Goal: Transaction & Acquisition: Book appointment/travel/reservation

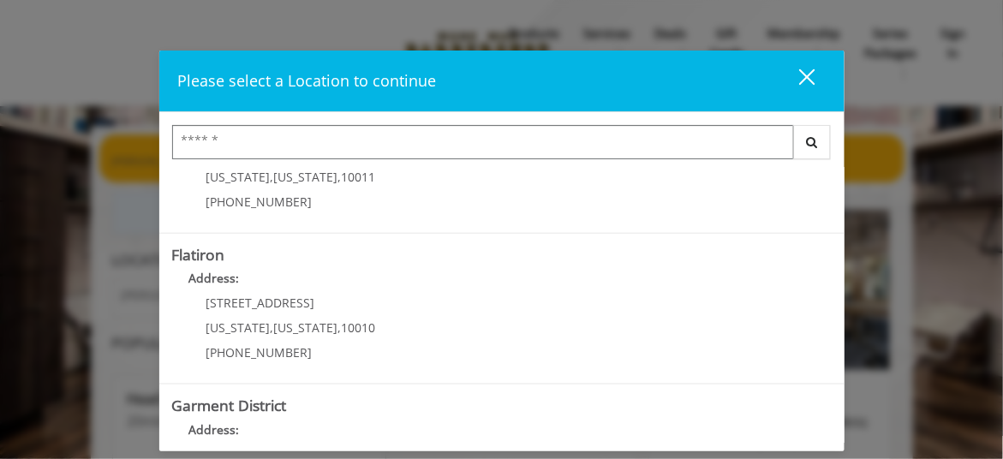
scroll to position [391, 0]
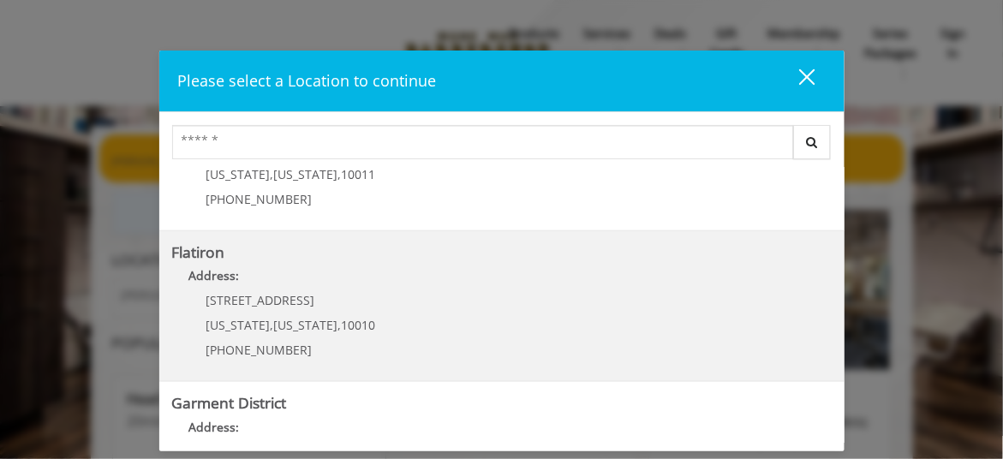
click at [289, 317] on span "[US_STATE]" at bounding box center [306, 325] width 64 height 16
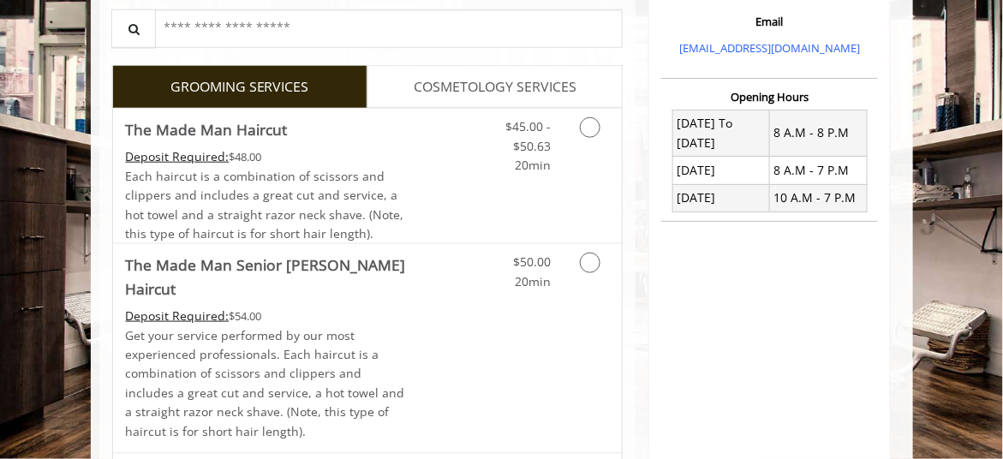
scroll to position [461, 0]
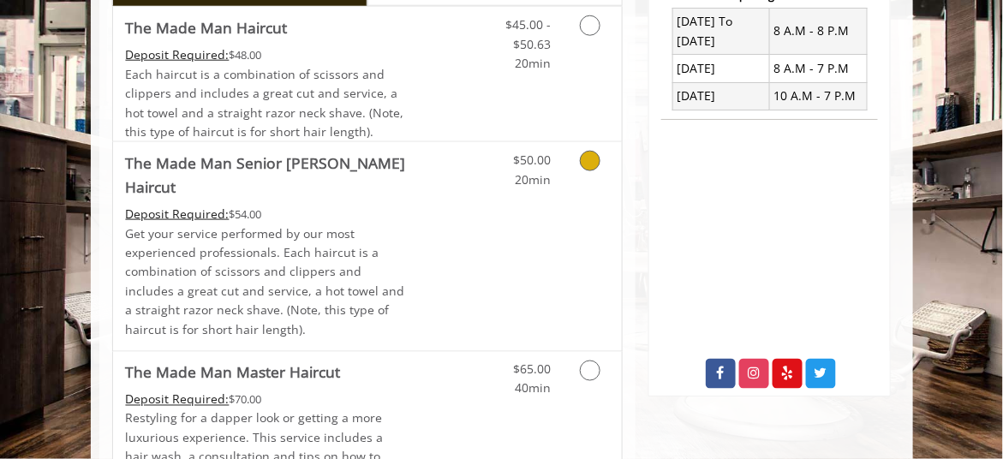
click at [589, 164] on icon "Grooming services" at bounding box center [590, 161] width 21 height 21
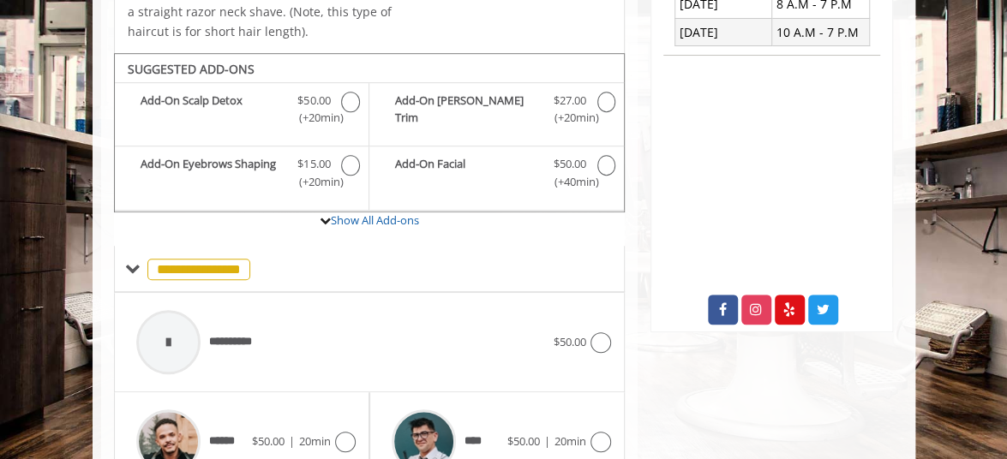
scroll to position [553, 0]
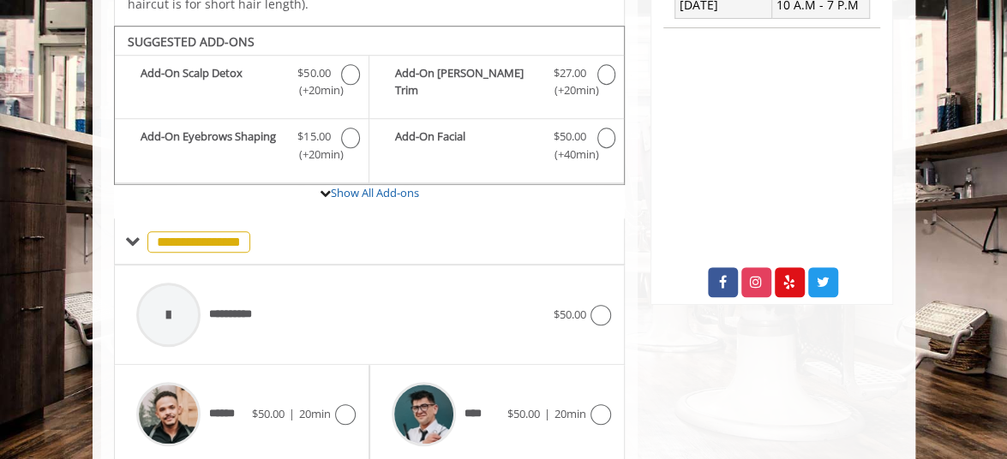
click at [918, 172] on body "**********" at bounding box center [503, 140] width 1007 height 1132
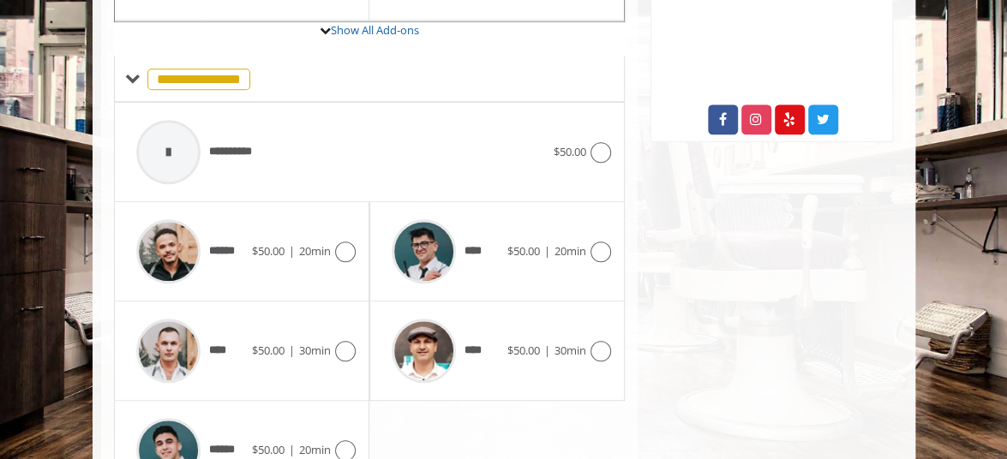
scroll to position [718, 0]
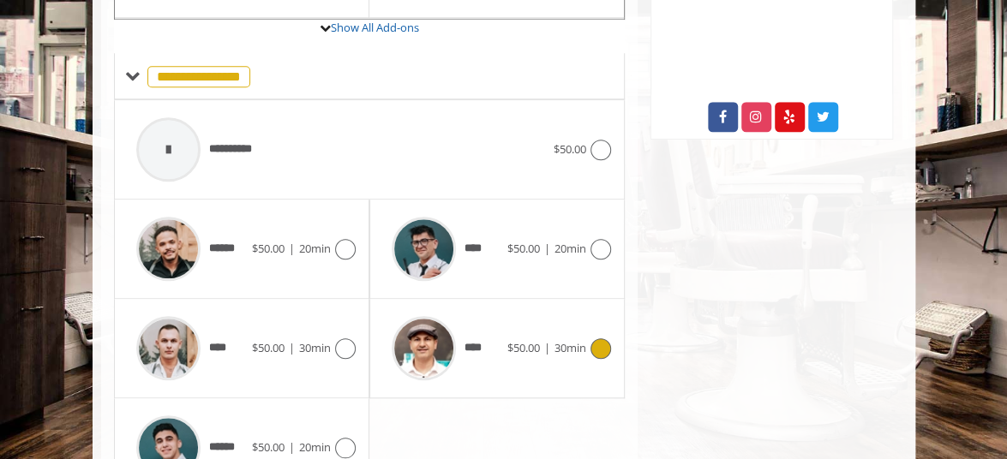
click at [594, 338] on icon at bounding box center [600, 348] width 21 height 21
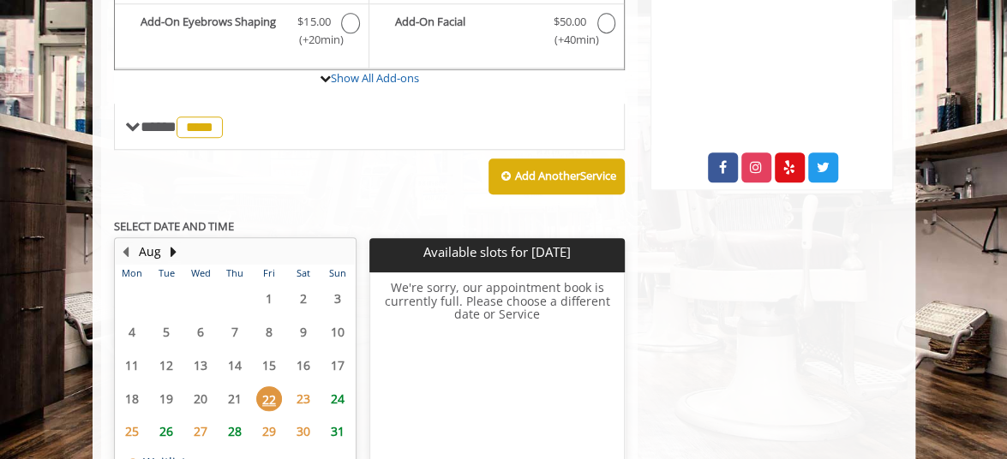
scroll to position [682, 0]
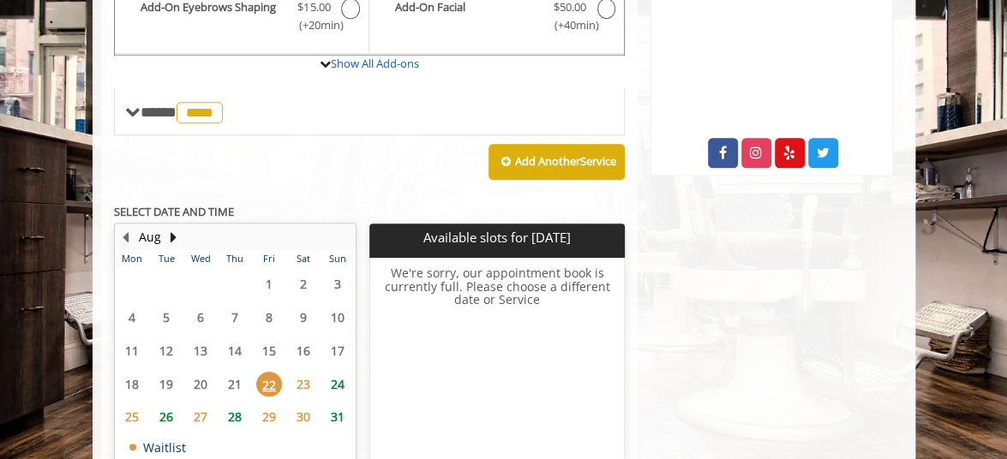
click at [344, 372] on span "24" at bounding box center [338, 384] width 26 height 25
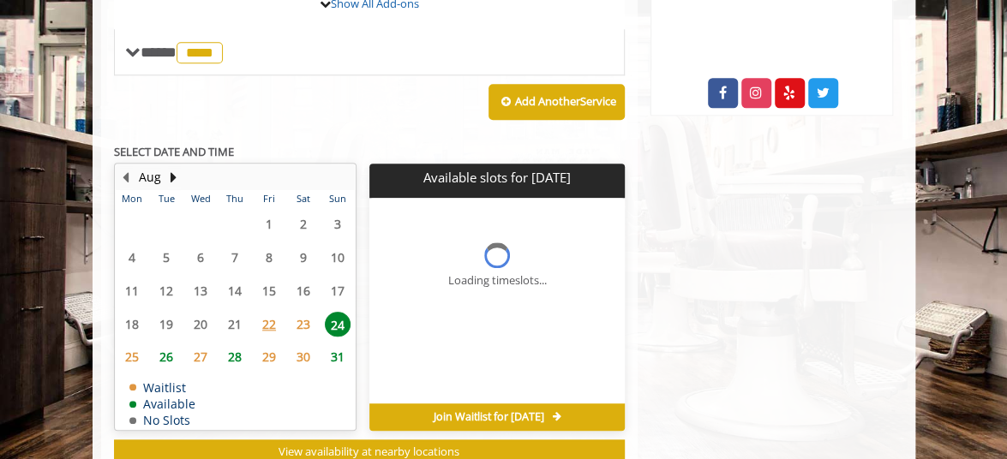
scroll to position [768, 0]
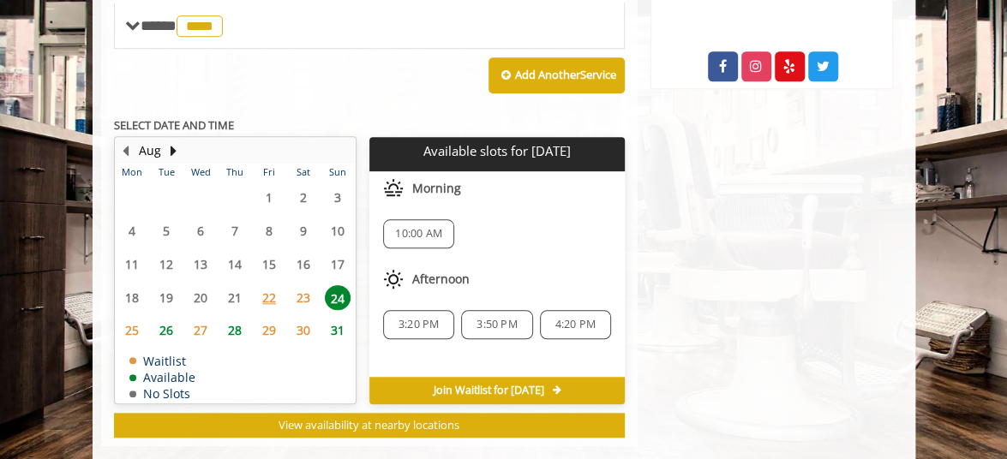
click at [424, 227] on span "10:00 AM" at bounding box center [418, 234] width 47 height 14
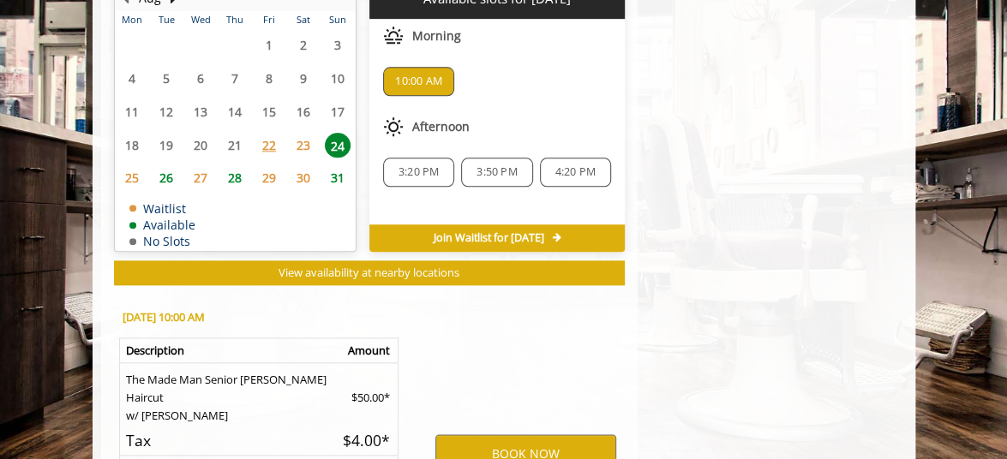
scroll to position [1085, 0]
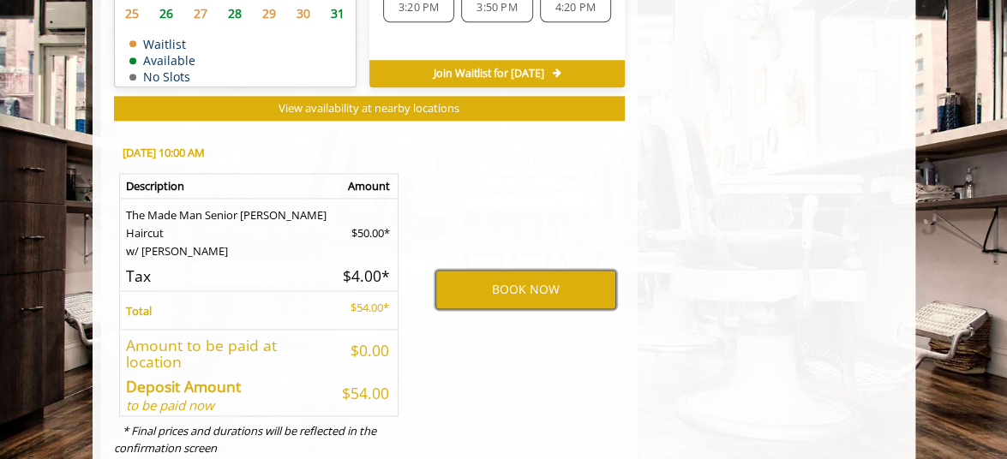
click at [505, 270] on button "BOOK NOW" at bounding box center [525, 289] width 181 height 39
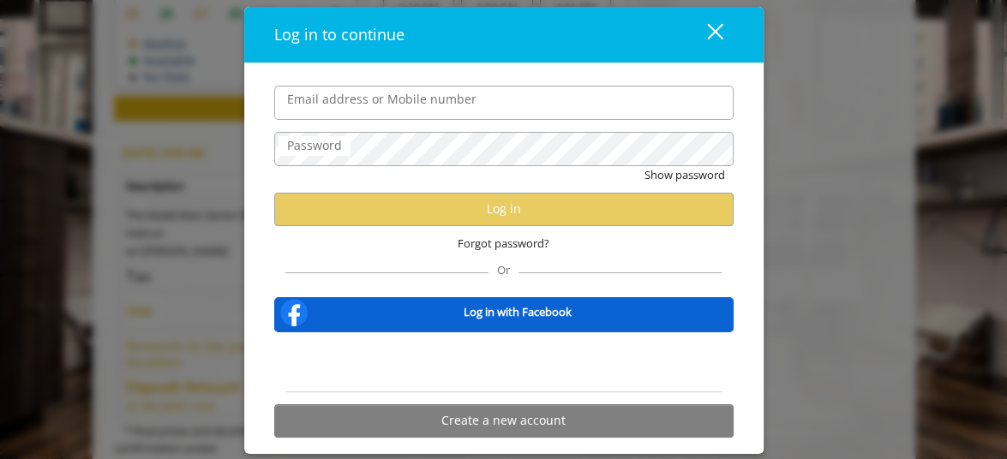
type input "**********"
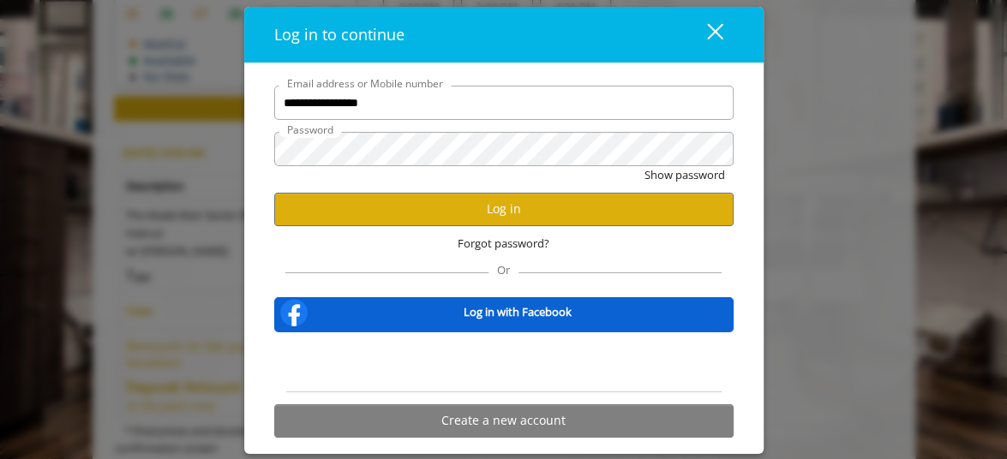
scroll to position [0, 0]
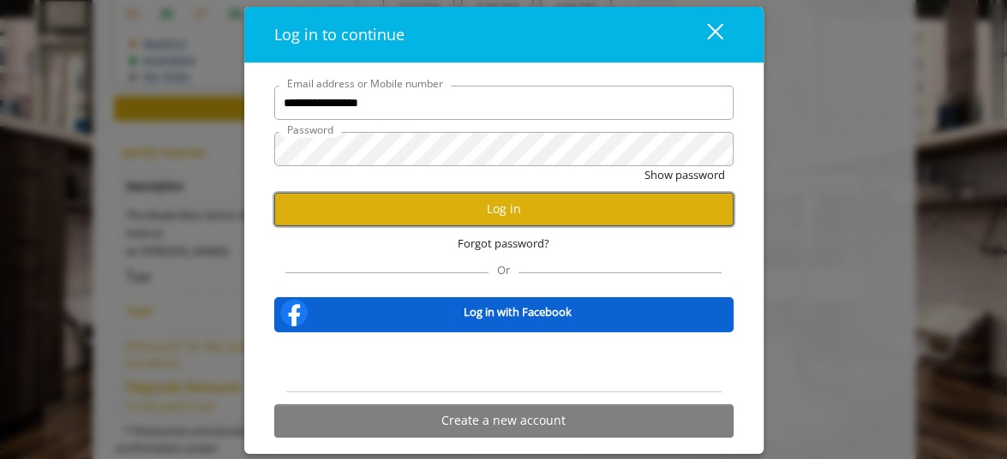
click at [508, 210] on button "Log in" at bounding box center [503, 209] width 459 height 33
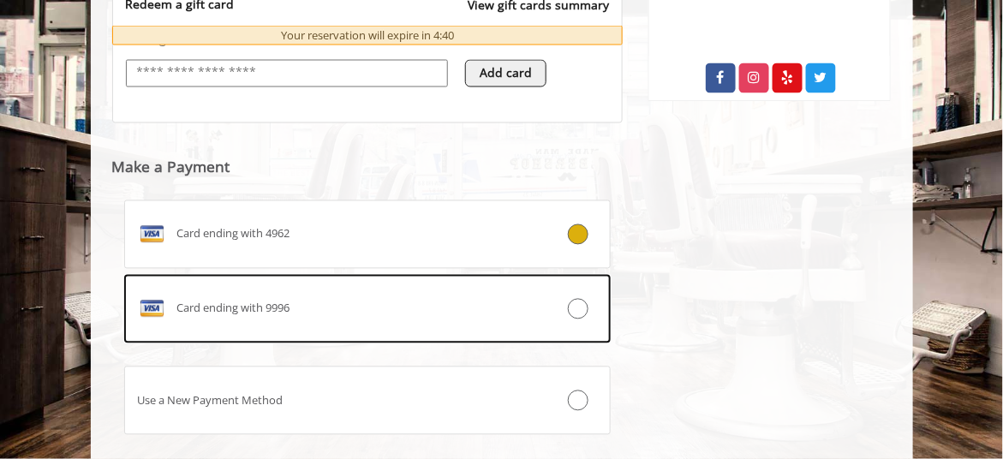
scroll to position [764, 0]
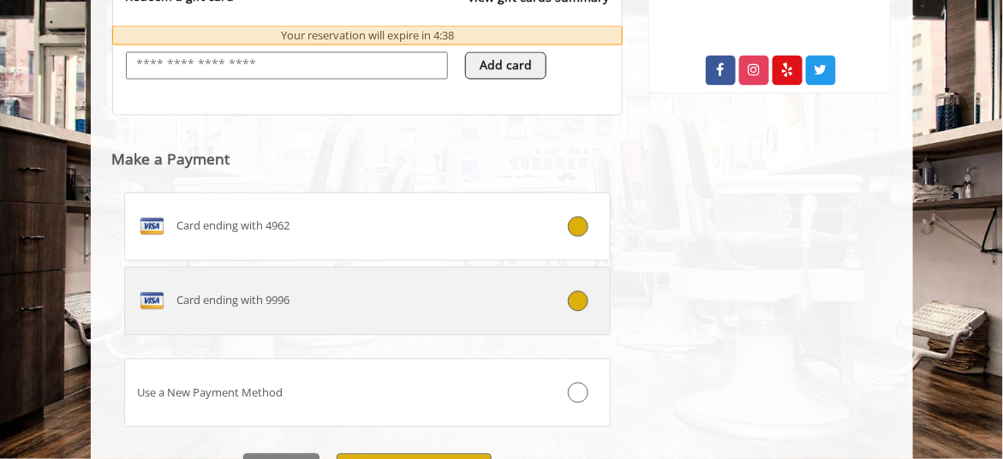
click at [581, 291] on icon at bounding box center [578, 301] width 21 height 21
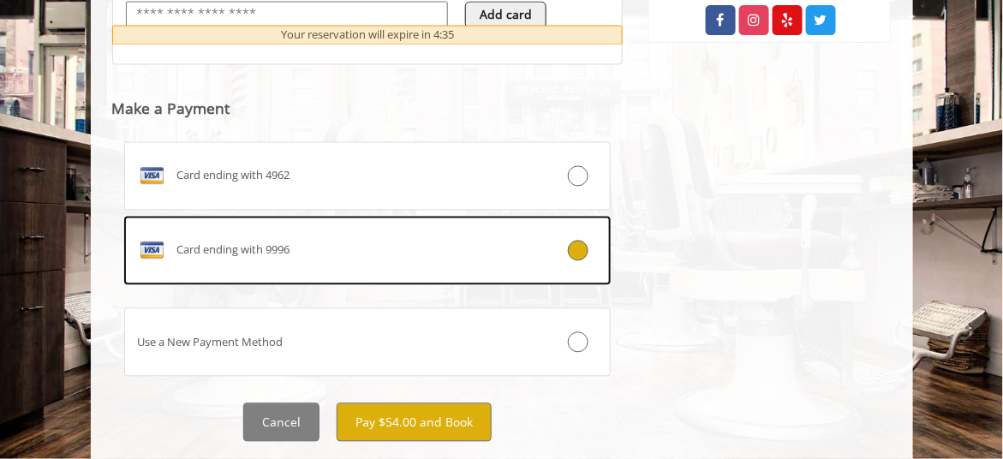
scroll to position [853, 0]
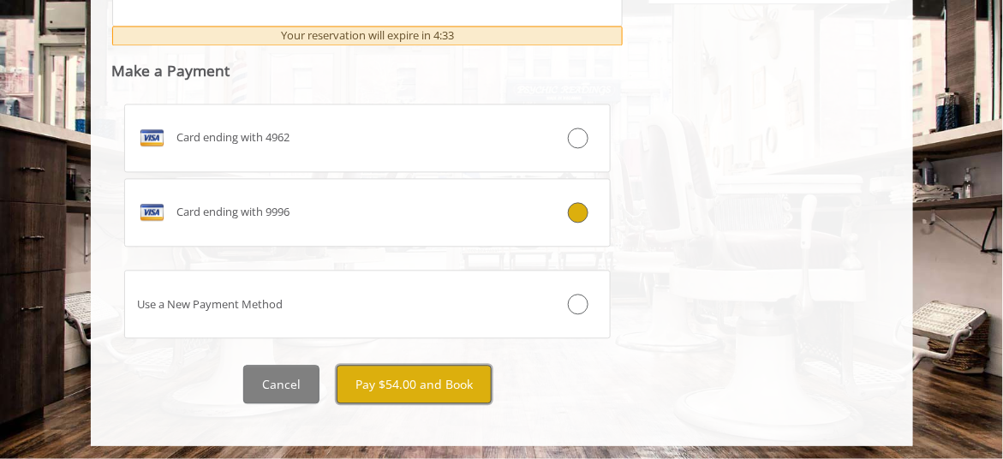
click at [417, 378] on button "Pay $54.00 and Book" at bounding box center [414, 384] width 155 height 39
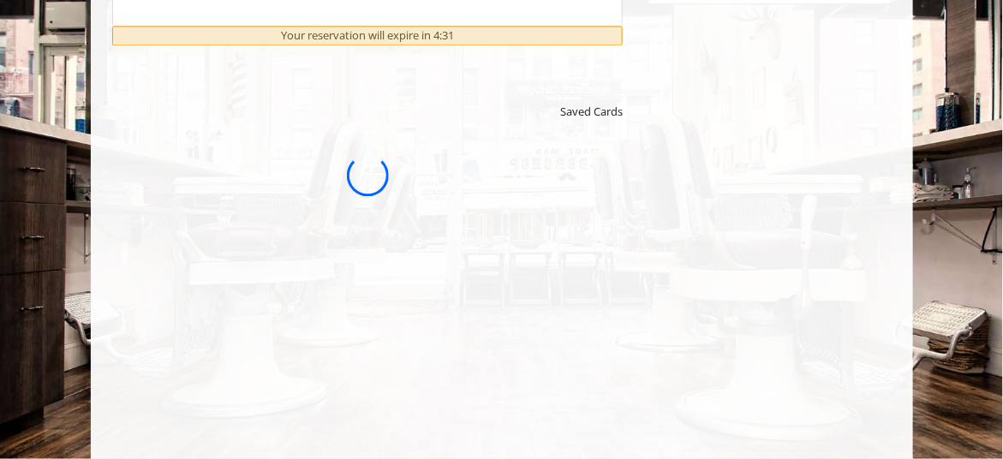
scroll to position [0, 0]
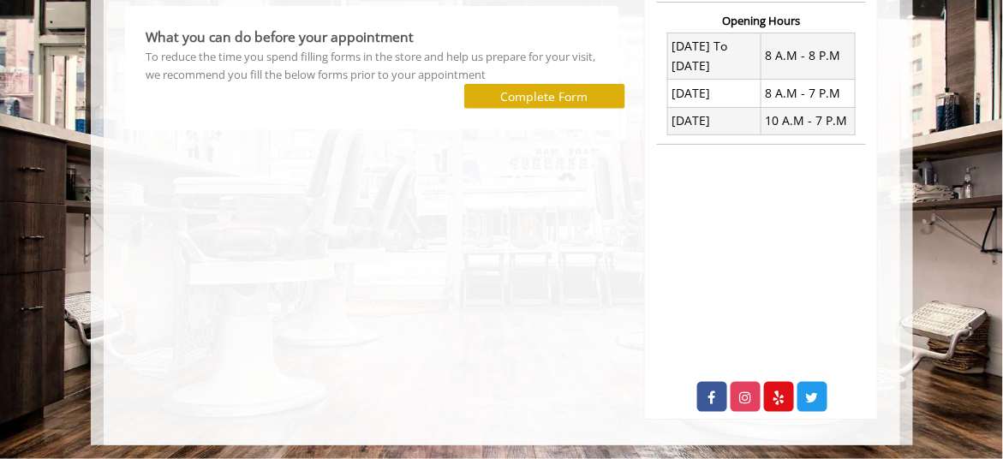
scroll to position [6, 0]
